Goal: Information Seeking & Learning: Find specific fact

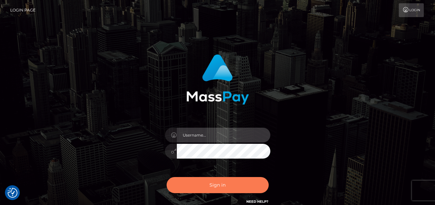
type input "denise"
click at [209, 180] on button "Sign in" at bounding box center [218, 185] width 102 height 16
type input "denise"
click at [209, 184] on button "Sign in" at bounding box center [218, 185] width 102 height 16
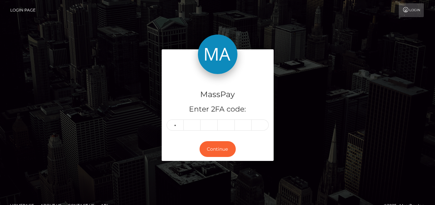
type input "4"
type input "2"
type input "8"
type input "0"
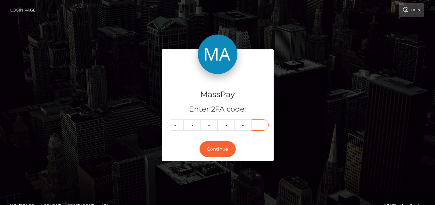
type input "0"
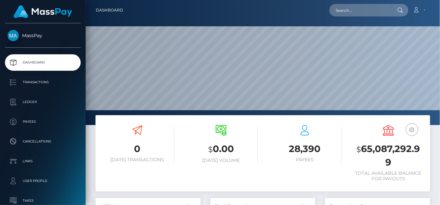
scroll to position [117, 105]
click at [344, 15] on input "text" at bounding box center [360, 10] width 62 height 13
click at [343, 12] on input "text" at bounding box center [360, 10] width 62 height 13
paste input "amber.threadgate@hotmail.com"
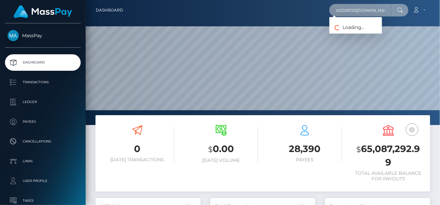
type input "amber.threadgate@hotmail.com"
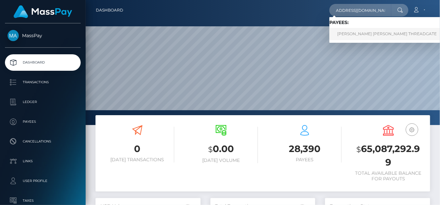
scroll to position [0, 0]
click at [344, 32] on link "AMBER LOUISE THREADGATE" at bounding box center [386, 34] width 115 height 12
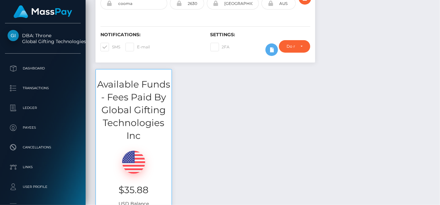
scroll to position [1, 0]
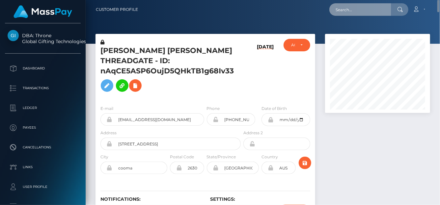
click at [345, 11] on input "text" at bounding box center [360, 9] width 62 height 13
paste input "[EMAIL_ADDRESS][DOMAIN_NAME]"
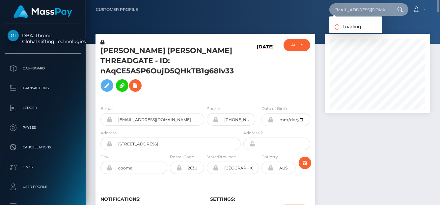
type input "[EMAIL_ADDRESS][DOMAIN_NAME]"
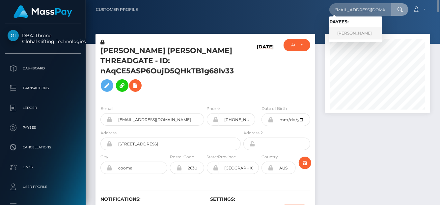
scroll to position [0, 0]
click at [339, 33] on link "ABDULLAH ANWER KHAN" at bounding box center [355, 33] width 53 height 12
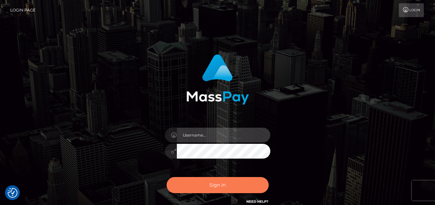
type input "[PERSON_NAME]"
click at [204, 184] on button "Sign in" at bounding box center [218, 185] width 102 height 16
type input "[PERSON_NAME]"
click at [203, 190] on button "Sign in" at bounding box center [218, 185] width 102 height 16
click at [201, 187] on button "Sign in" at bounding box center [218, 185] width 102 height 16
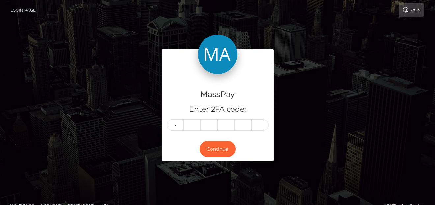
type input "1"
type input "4"
type input "6"
type input "4"
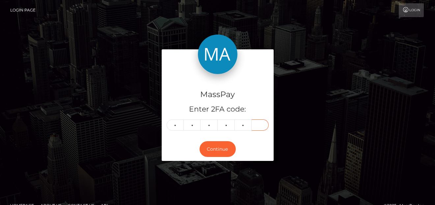
type input "6"
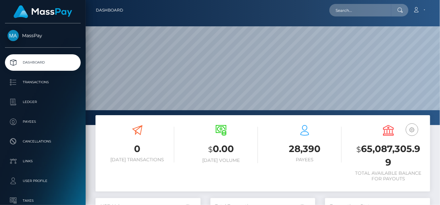
scroll to position [117, 105]
click at [380, 12] on input "text" at bounding box center [360, 10] width 62 height 13
paste input "[EMAIL_ADDRESS][DOMAIN_NAME]"
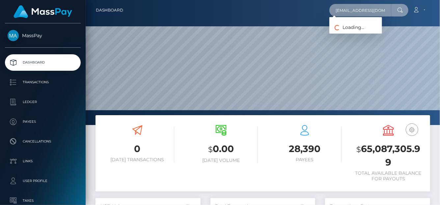
type input "[EMAIL_ADDRESS][DOMAIN_NAME]"
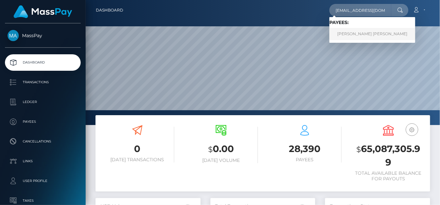
click at [357, 37] on link "KOMAIL YAQOOB Yaqoob" at bounding box center [372, 34] width 86 height 12
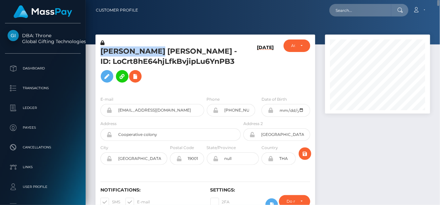
drag, startPoint x: 165, startPoint y: 50, endPoint x: 102, endPoint y: 55, distance: 62.8
click at [102, 55] on h5 "KOMAIL YAQOOB Yaqoob - ID: LoCrt8hE64hjLfkBvjipLu6YnPB3" at bounding box center [168, 66] width 137 height 40
copy h5 "KOMAIL YAQOOB"
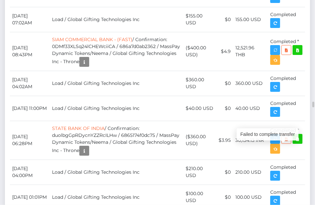
copy h5 "KOMAIL YAQOOB"
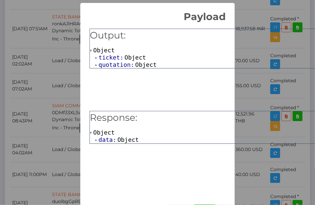
click at [112, 67] on span "quotation:" at bounding box center [116, 64] width 37 height 7
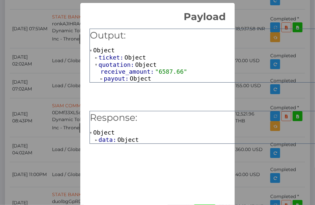
click at [111, 57] on span "ticket:" at bounding box center [111, 57] width 26 height 7
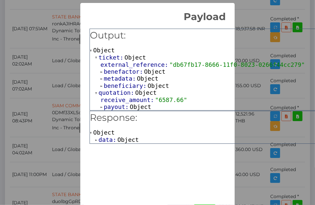
click at [70, 46] on div "× Payload Output: Object ticket: Object external_reference: "db67fb17-8666-11f0…" at bounding box center [157, 102] width 315 height 205
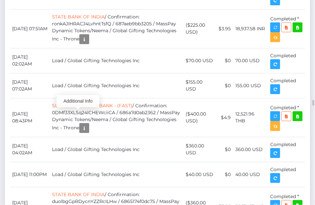
scroll to position [79, 92]
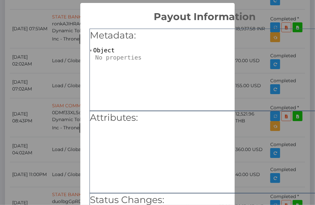
scroll to position [0, 0]
click at [66, 72] on div "× Payout Information Metadata: Object Attributes: Status Changes: 2025-09-04 00…" at bounding box center [157, 102] width 315 height 205
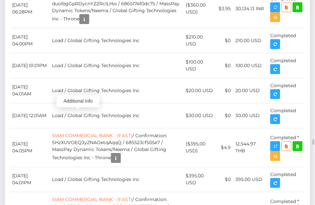
scroll to position [3924, 0]
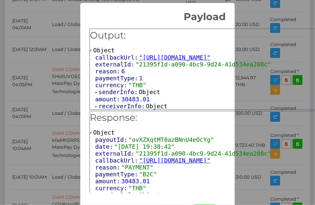
scroll to position [25, 0]
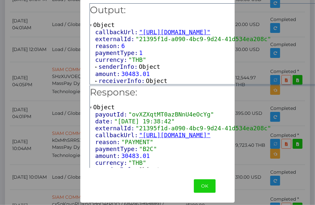
click at [19, 142] on div "× Payload Output: Object callbackUrl: "https://api.masspay.io/v1.0.0/payout/cal…" at bounding box center [157, 102] width 315 height 205
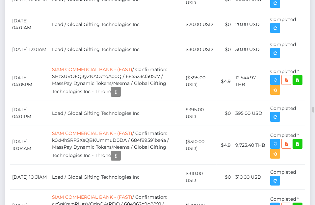
scroll to position [79, 92]
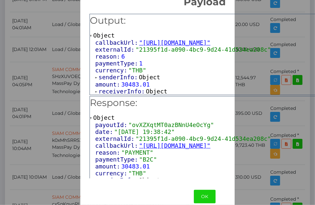
scroll to position [25, 0]
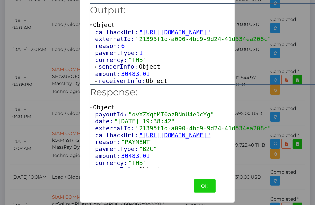
click at [31, 138] on div "× Payload Output: Object callbackUrl: "https://api.masspay.io/v1.0.0/payout/cal…" at bounding box center [157, 102] width 315 height 205
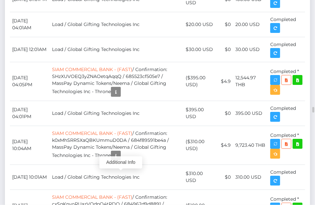
scroll to position [79, 92]
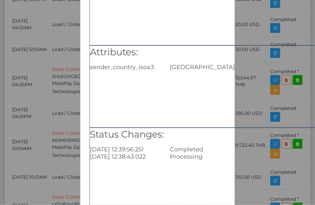
scroll to position [66, 0]
click at [36, 126] on div "× Payout Information Metadata: Object Attributes: sender_country_isoa3: USA Sta…" at bounding box center [157, 102] width 315 height 205
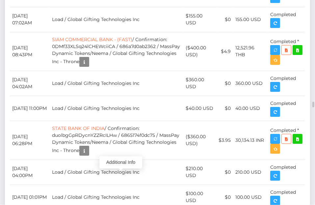
scroll to position [79, 92]
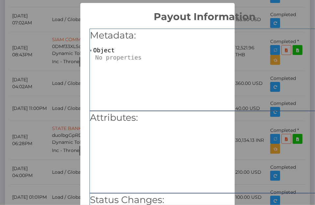
scroll to position [66, 0]
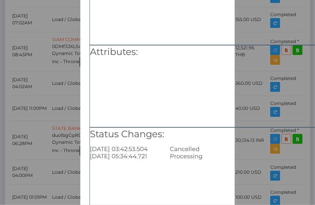
click at [25, 137] on div "× Payout Information Metadata: Object Attributes: Status Changes: 2025-09-03 03…" at bounding box center [157, 102] width 315 height 205
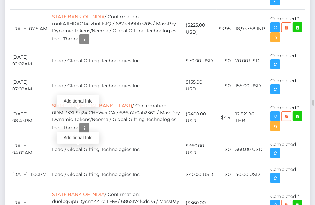
scroll to position [79, 92]
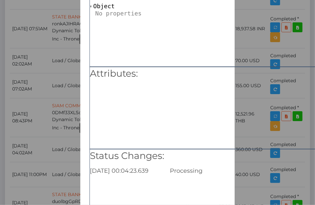
scroll to position [66, 0]
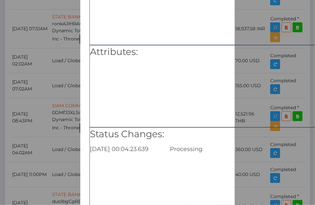
click at [46, 58] on div "× Payout Information Metadata: Object Attributes: Status Changes: 2025-09-04 00…" at bounding box center [157, 102] width 315 height 205
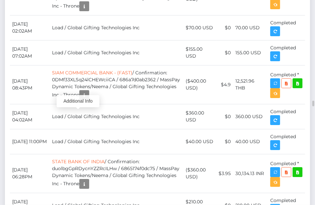
scroll to position [329310, 329297]
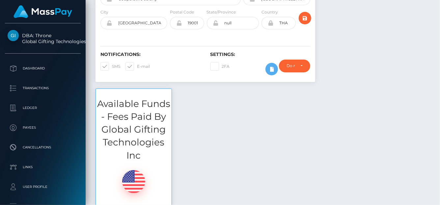
scroll to position [0, 0]
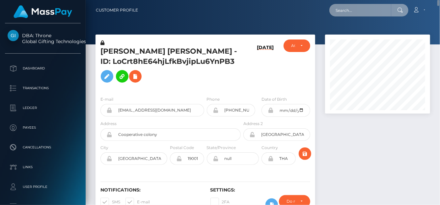
click at [350, 15] on input "text" at bounding box center [360, 10] width 62 height 13
paste input "cali.renton@icloud.com"
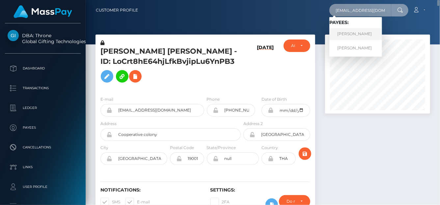
type input "cali.renton@icloud.com"
click at [350, 37] on link "SOPHIE MAUREAN RENTON" at bounding box center [355, 34] width 53 height 12
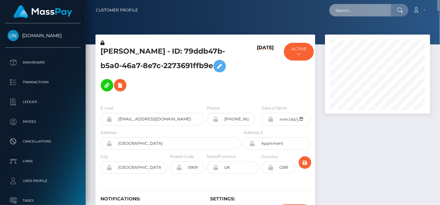
click at [339, 13] on input "text" at bounding box center [360, 10] width 62 height 13
paste input "opal.is.ul@gmail.com"
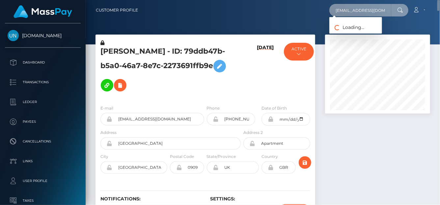
type input "opal.is.ul@gmail.com"
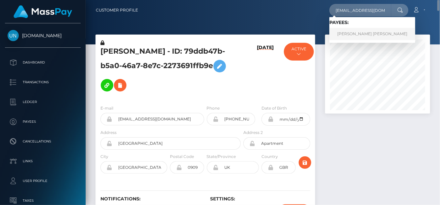
click at [334, 34] on link "FLORINA-ALINA MIHAI" at bounding box center [372, 34] width 86 height 12
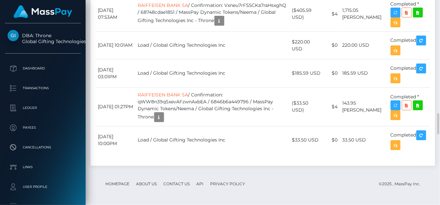
scroll to position [1518, 0]
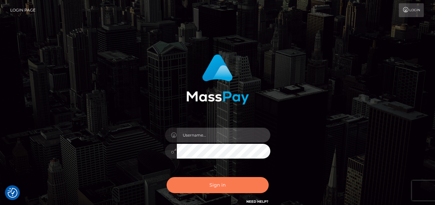
type input "denise"
click at [207, 185] on button "Sign in" at bounding box center [218, 185] width 102 height 16
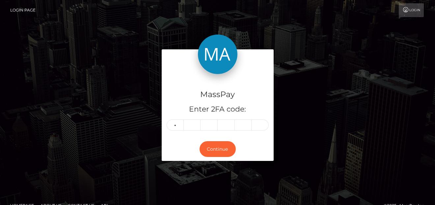
type input "3"
type input "9"
type input "0"
type input "3"
type input "7"
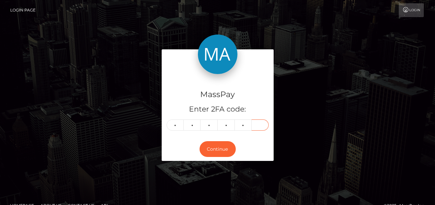
type input "7"
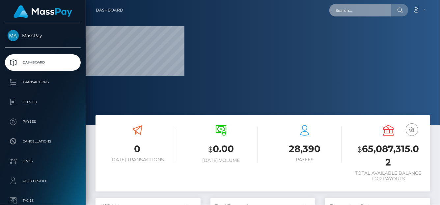
click at [338, 15] on input "text" at bounding box center [360, 10] width 62 height 13
paste input "[EMAIL_ADDRESS][DOMAIN_NAME]"
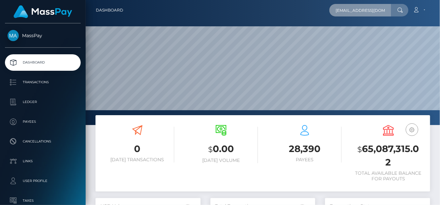
scroll to position [117, 105]
type input "[EMAIL_ADDRESS][DOMAIN_NAME]"
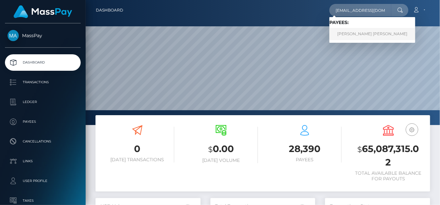
click at [348, 33] on link "[PERSON_NAME] [PERSON_NAME]" at bounding box center [372, 34] width 86 height 12
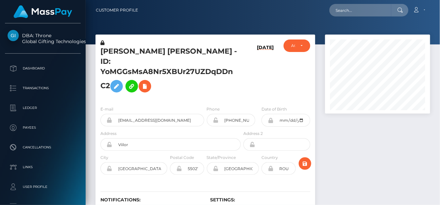
scroll to position [79, 105]
click at [352, 13] on input "text" at bounding box center [360, 10] width 62 height 13
paste input "[EMAIL_ADDRESS][DOMAIN_NAME]"
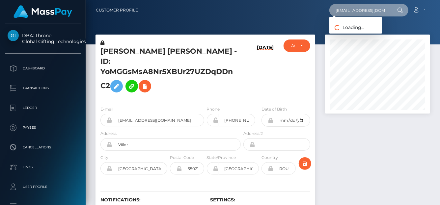
type input "[EMAIL_ADDRESS][DOMAIN_NAME]"
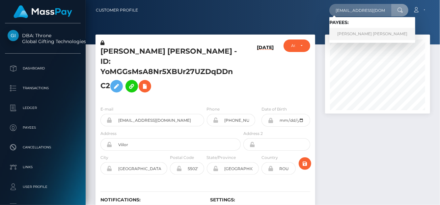
click at [367, 35] on link "[PERSON_NAME] [PERSON_NAME]" at bounding box center [372, 34] width 86 height 12
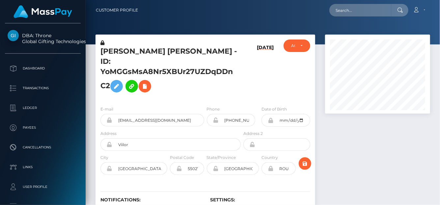
scroll to position [79, 105]
click at [344, 14] on input "text" at bounding box center [360, 10] width 62 height 13
paste input "[EMAIL_ADDRESS][DOMAIN_NAME]"
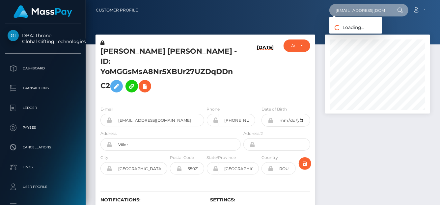
type input "[EMAIL_ADDRESS][DOMAIN_NAME]"
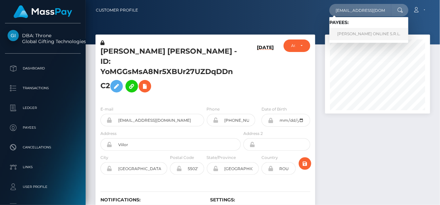
click at [344, 35] on link "ZORICA ONLINE S.R.L." at bounding box center [368, 34] width 79 height 12
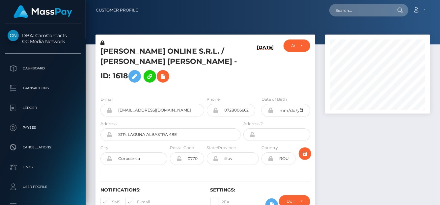
scroll to position [79, 105]
click at [168, 117] on input "[EMAIL_ADDRESS][DOMAIN_NAME]" at bounding box center [158, 110] width 92 height 13
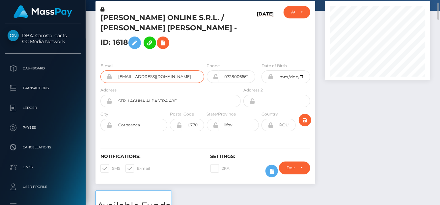
scroll to position [0, 0]
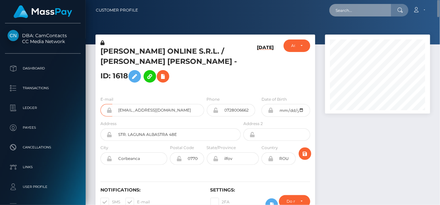
click at [343, 14] on input "text" at bounding box center [360, 10] width 62 height 13
paste input "[EMAIL_ADDRESS][PERSON_NAME][DOMAIN_NAME]"
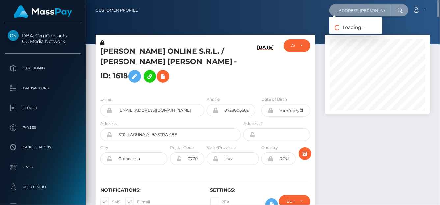
type input "[EMAIL_ADDRESS][PERSON_NAME][DOMAIN_NAME]"
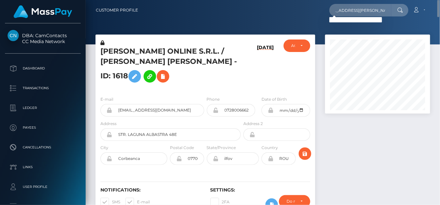
scroll to position [0, 0]
